Goal: Information Seeking & Learning: Learn about a topic

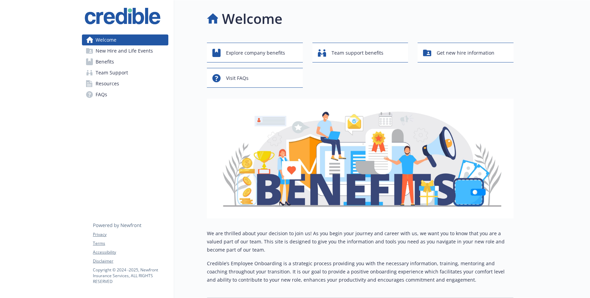
click at [131, 86] on link "Resources" at bounding box center [125, 83] width 86 height 11
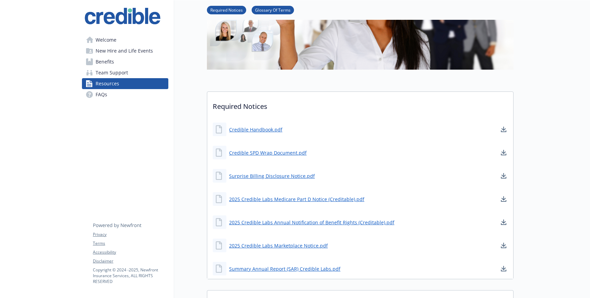
scroll to position [110, 0]
click at [112, 66] on span "Benefits" at bounding box center [105, 61] width 18 height 11
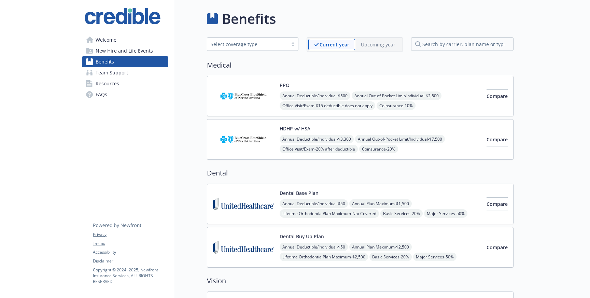
click at [121, 55] on span "New Hire and Life Events" at bounding box center [124, 50] width 57 height 11
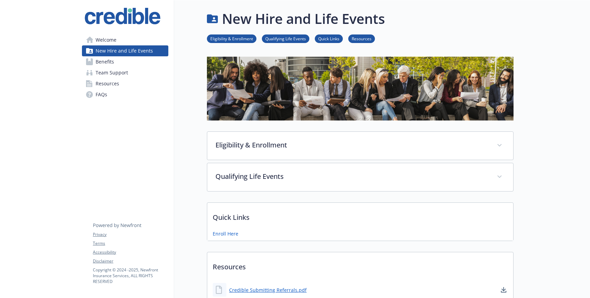
click at [105, 40] on span "Welcome" at bounding box center [106, 39] width 21 height 11
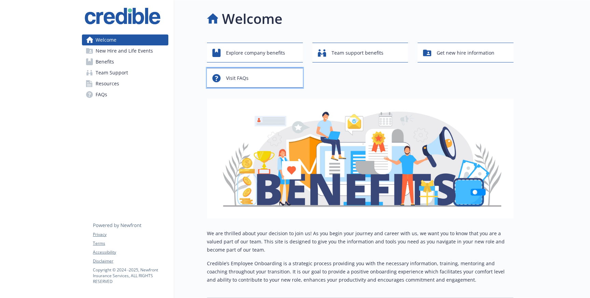
click at [276, 76] on div "Visit FAQs" at bounding box center [255, 78] width 87 height 13
click at [341, 55] on span "Team support benefits" at bounding box center [358, 52] width 52 height 13
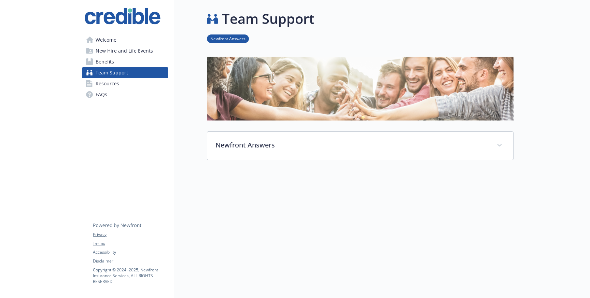
click at [123, 52] on span "New Hire and Life Events" at bounding box center [124, 50] width 57 height 11
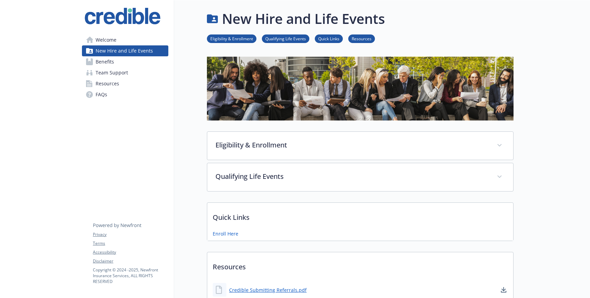
click at [122, 62] on link "Benefits" at bounding box center [125, 61] width 86 height 11
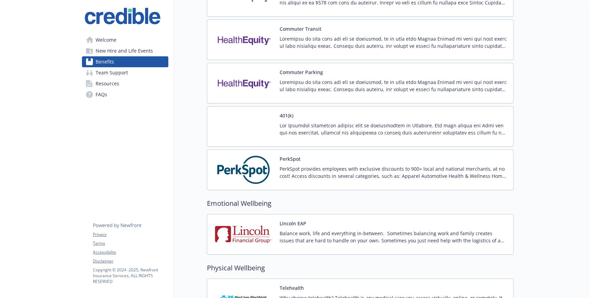
scroll to position [904, 0]
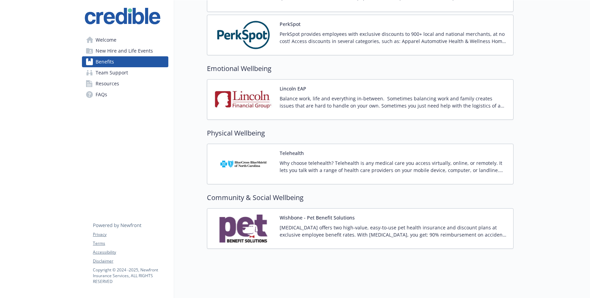
click at [116, 83] on span "Resources" at bounding box center [108, 83] width 24 height 11
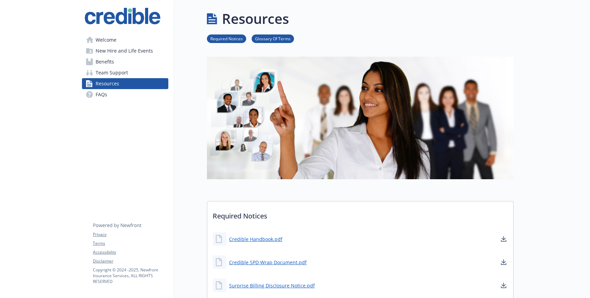
click at [100, 91] on span "FAQs" at bounding box center [102, 94] width 12 height 11
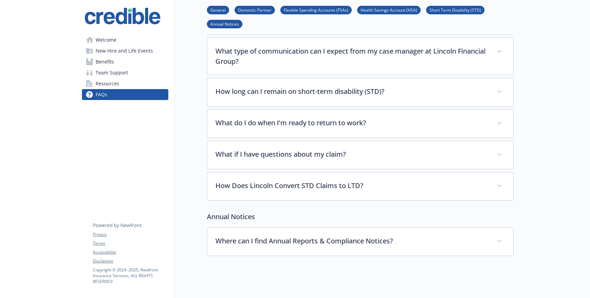
scroll to position [1553, 0]
